Goal: Task Accomplishment & Management: Use online tool/utility

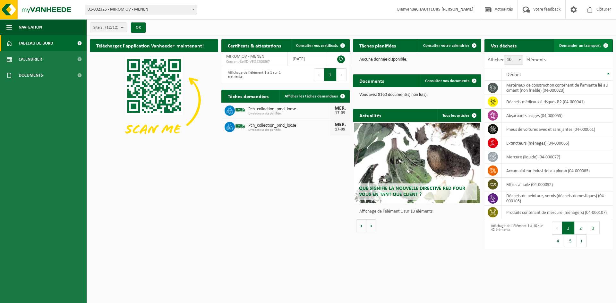
click at [579, 44] on span "Demander un transport" at bounding box center [580, 46] width 42 height 4
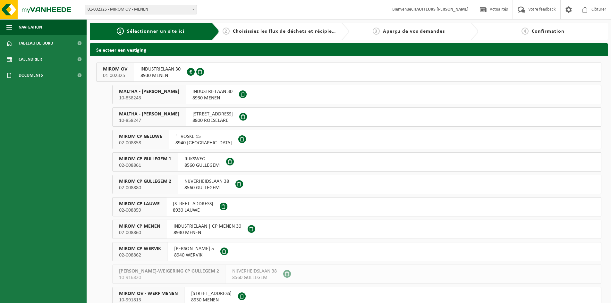
click at [119, 68] on span "MIROM OV" at bounding box center [115, 69] width 24 height 6
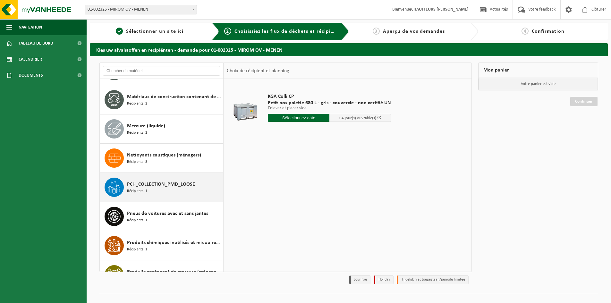
click at [145, 188] on span "Récipients: 1" at bounding box center [137, 191] width 20 height 6
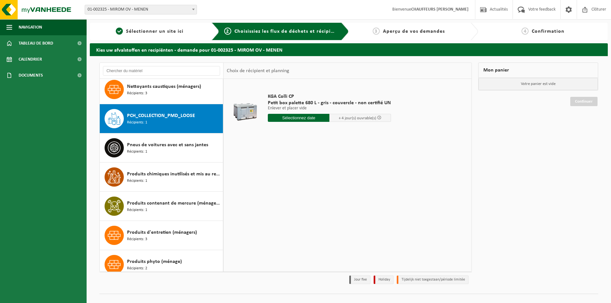
scroll to position [671, 0]
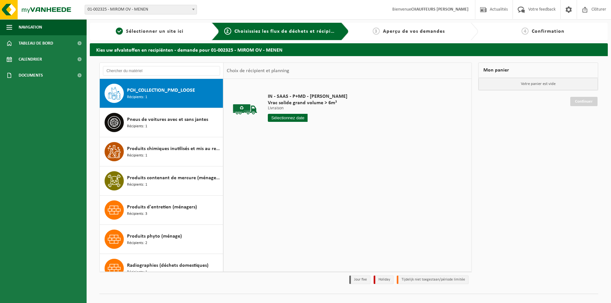
click at [296, 118] on input "text" at bounding box center [288, 118] width 40 height 8
click at [308, 174] on div "18" at bounding box center [307, 175] width 11 height 10
type input "à partir de 2025-09-18"
click at [302, 127] on input "2" at bounding box center [288, 129] width 40 height 8
click at [302, 127] on input "3" at bounding box center [288, 129] width 40 height 8
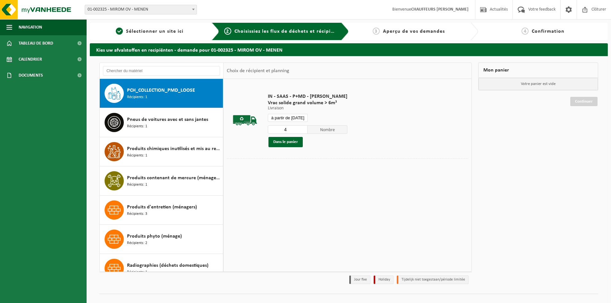
click at [302, 127] on input "4" at bounding box center [288, 129] width 40 height 8
click at [300, 126] on input "4" at bounding box center [288, 129] width 40 height 8
click at [302, 126] on input "4" at bounding box center [288, 129] width 40 height 8
type input "5"
click at [302, 128] on input "5" at bounding box center [288, 129] width 40 height 8
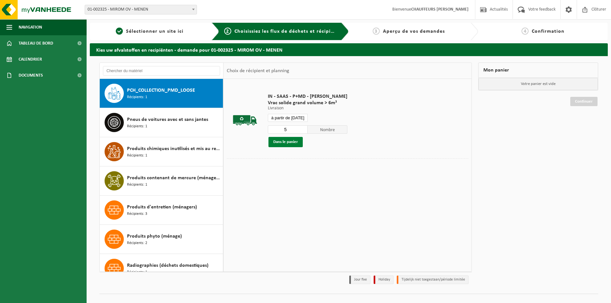
click at [295, 141] on button "Dans le panier" at bounding box center [285, 142] width 34 height 10
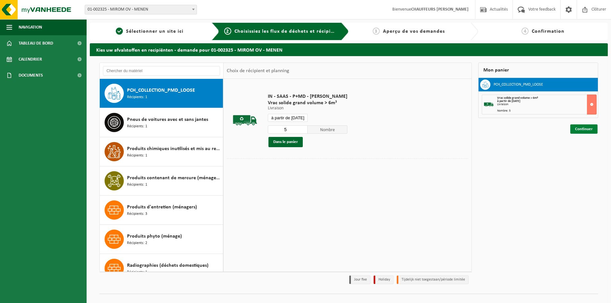
click at [588, 131] on link "Continuer" at bounding box center [583, 128] width 27 height 9
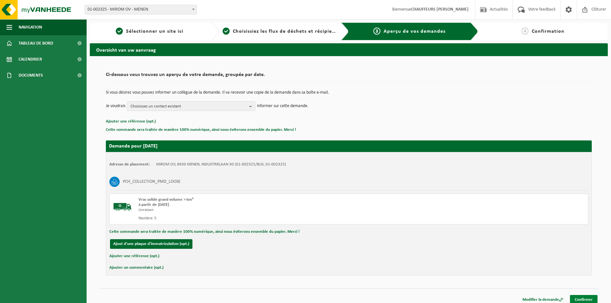
click at [588, 299] on link "Confirmer" at bounding box center [584, 299] width 28 height 9
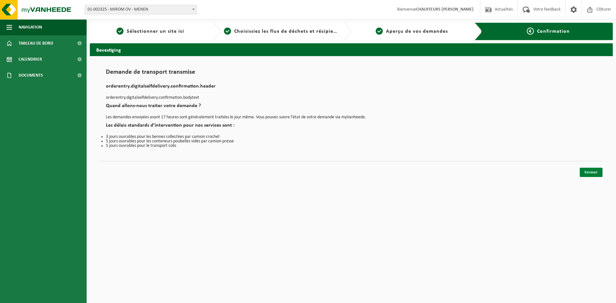
click at [586, 174] on link "Fermer" at bounding box center [591, 172] width 23 height 9
